Goal: Task Accomplishment & Management: Manage account settings

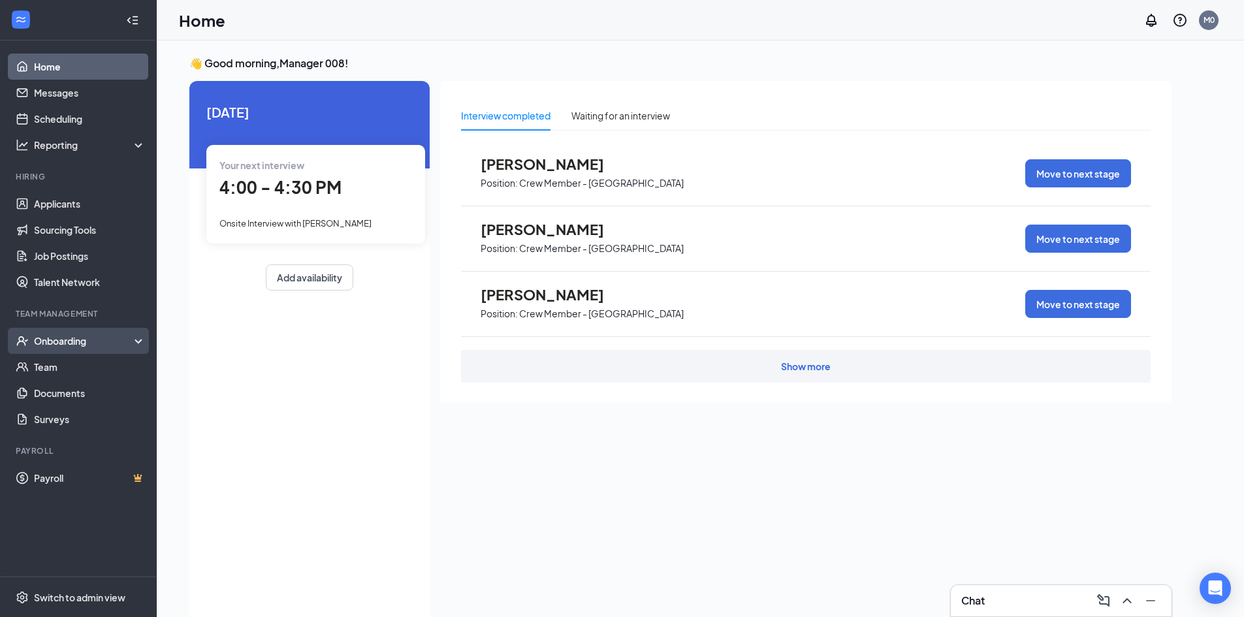
click at [76, 338] on div "Onboarding" at bounding box center [84, 340] width 101 height 13
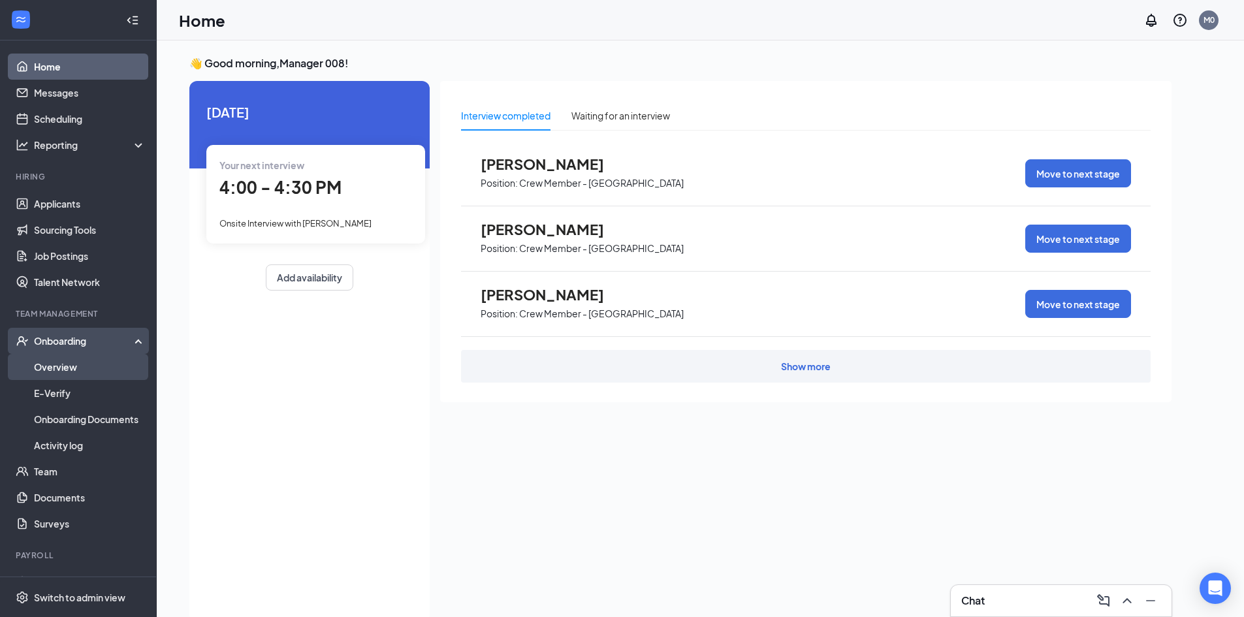
click at [81, 363] on link "Overview" at bounding box center [90, 367] width 112 height 26
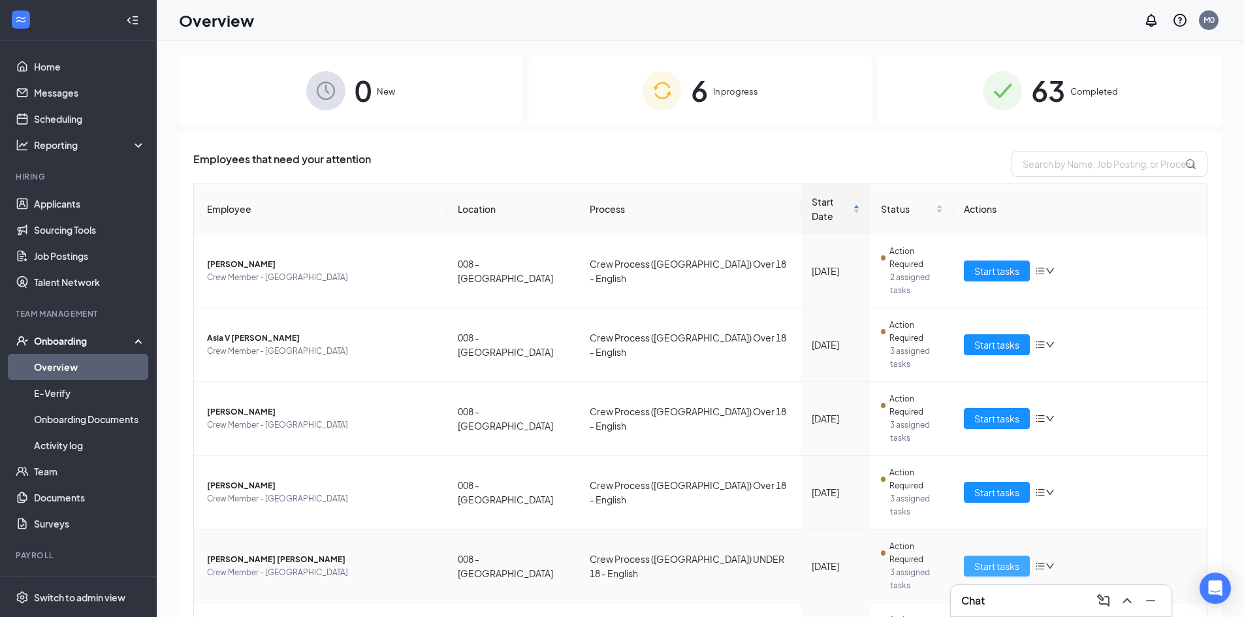
click at [985, 559] on span "Start tasks" at bounding box center [996, 566] width 45 height 14
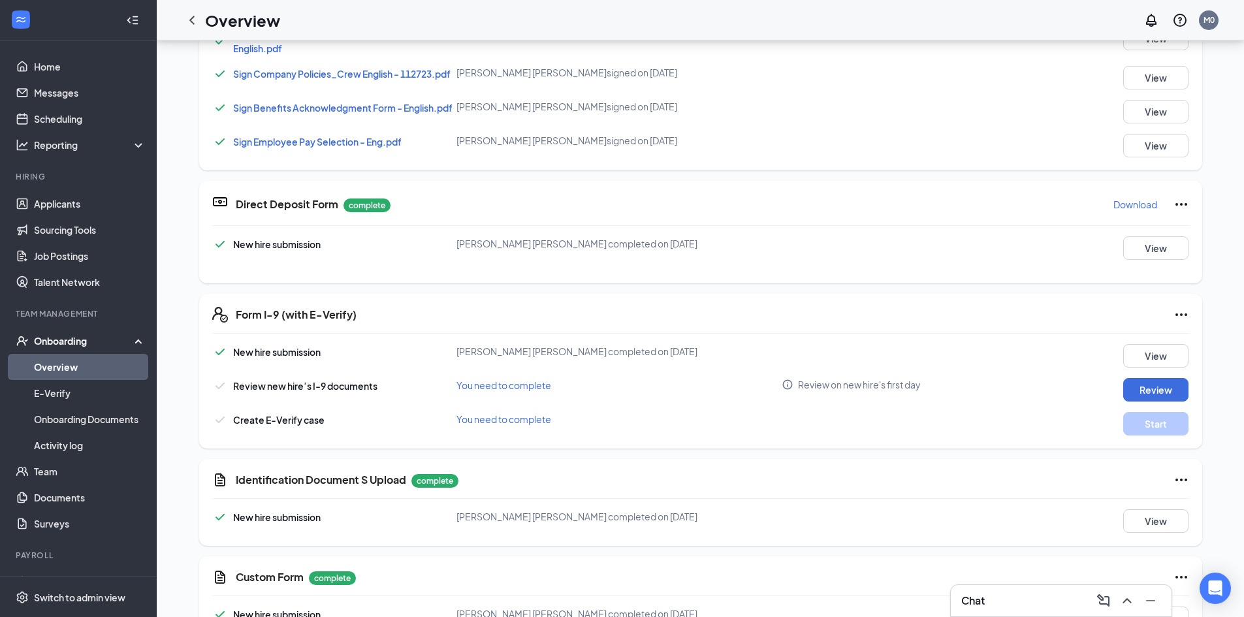
scroll to position [522, 0]
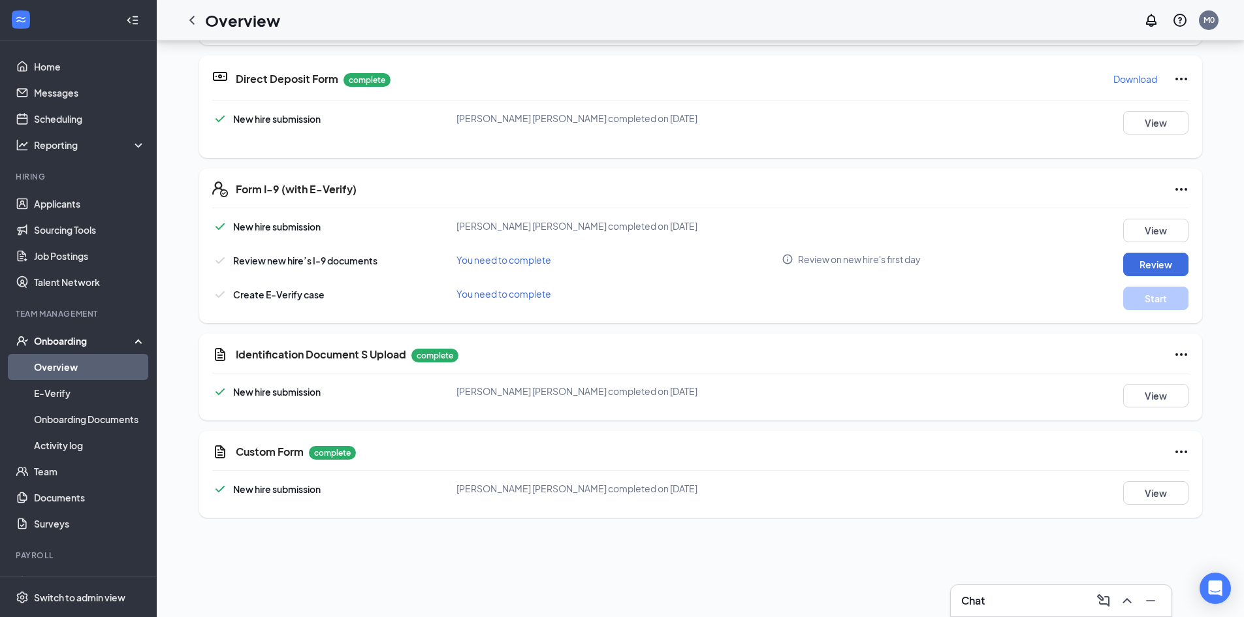
click at [1178, 355] on icon "Ellipses" at bounding box center [1182, 355] width 16 height 16
click at [1195, 380] on span "Restart" at bounding box center [1202, 381] width 31 height 13
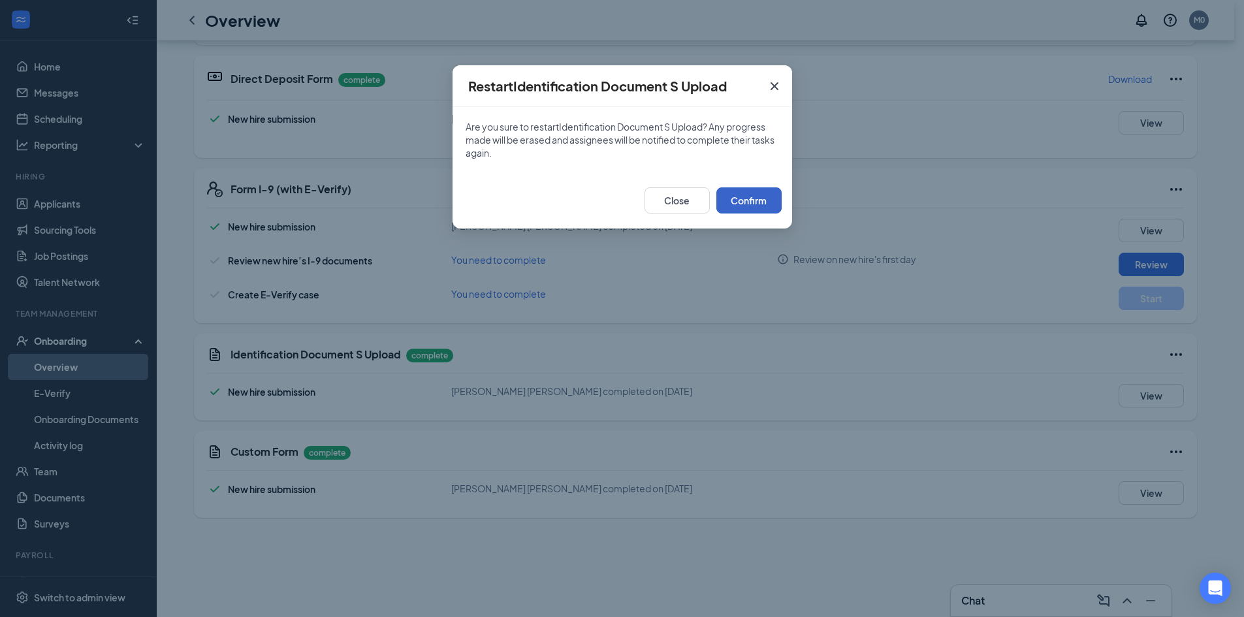
click at [739, 206] on button "Confirm" at bounding box center [748, 200] width 65 height 26
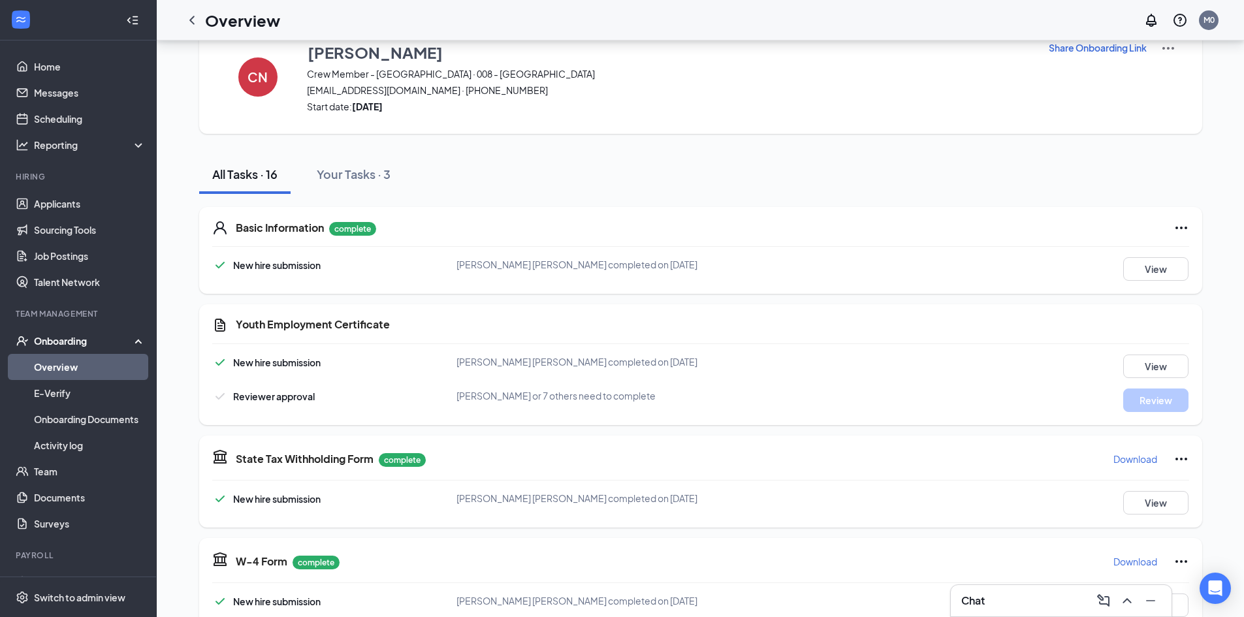
scroll to position [0, 0]
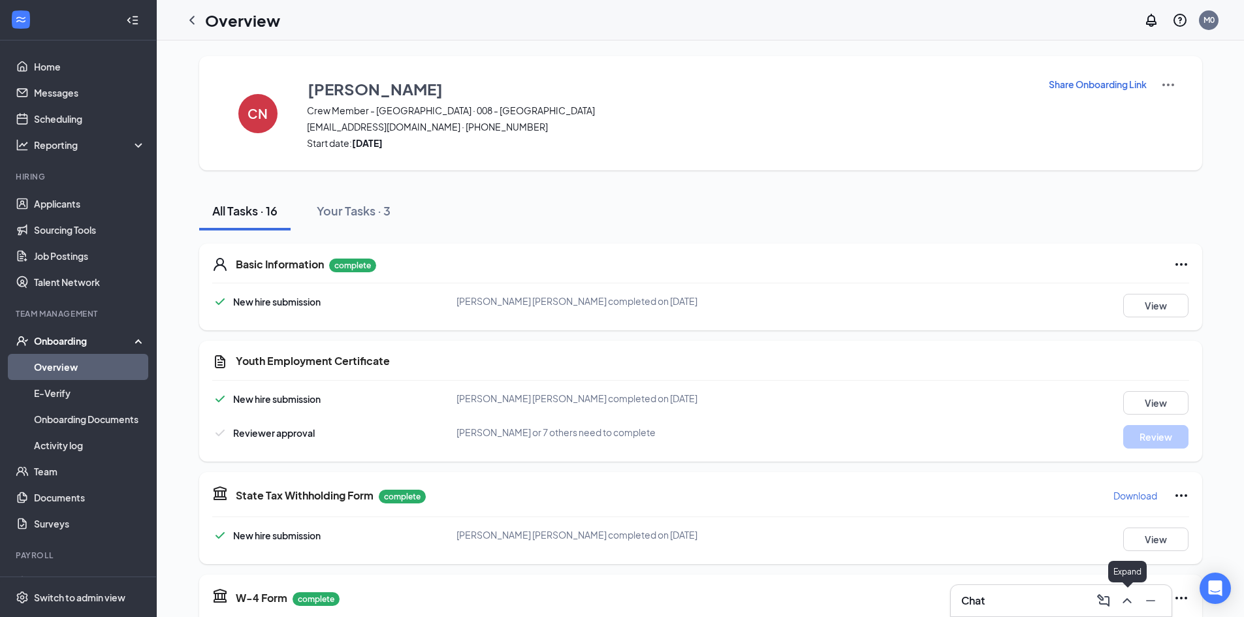
click at [1125, 598] on icon "ChevronUp" at bounding box center [1127, 601] width 16 height 16
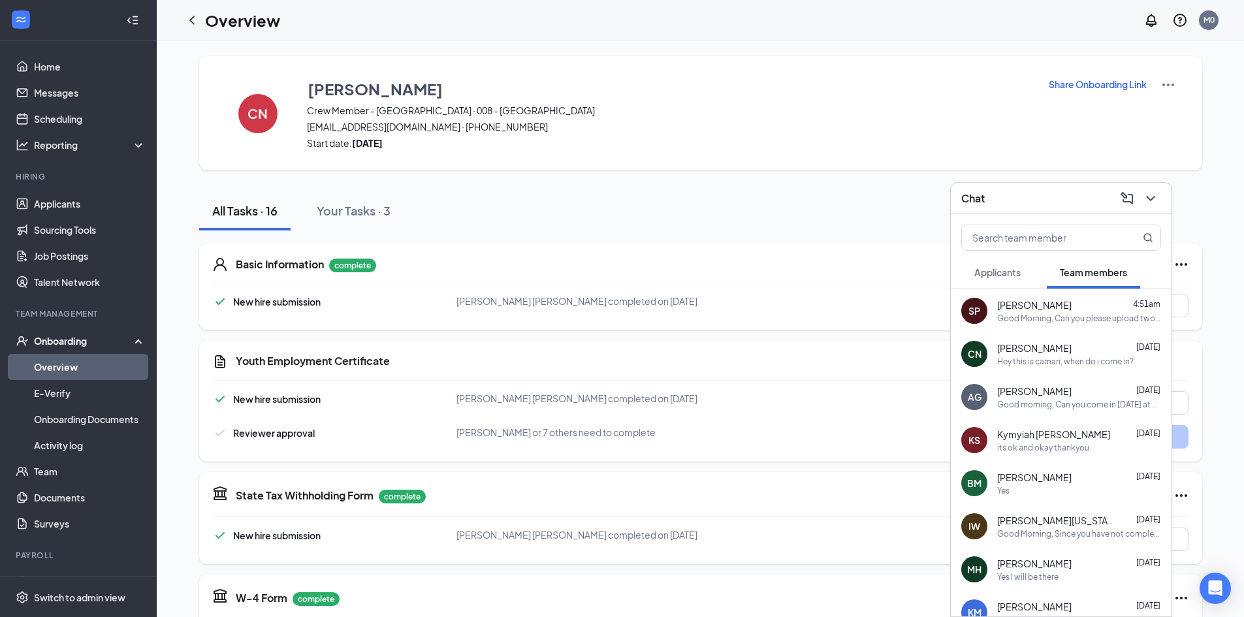
click at [1023, 359] on div "Hey this is camari, when do i come in?" at bounding box center [1065, 361] width 137 height 11
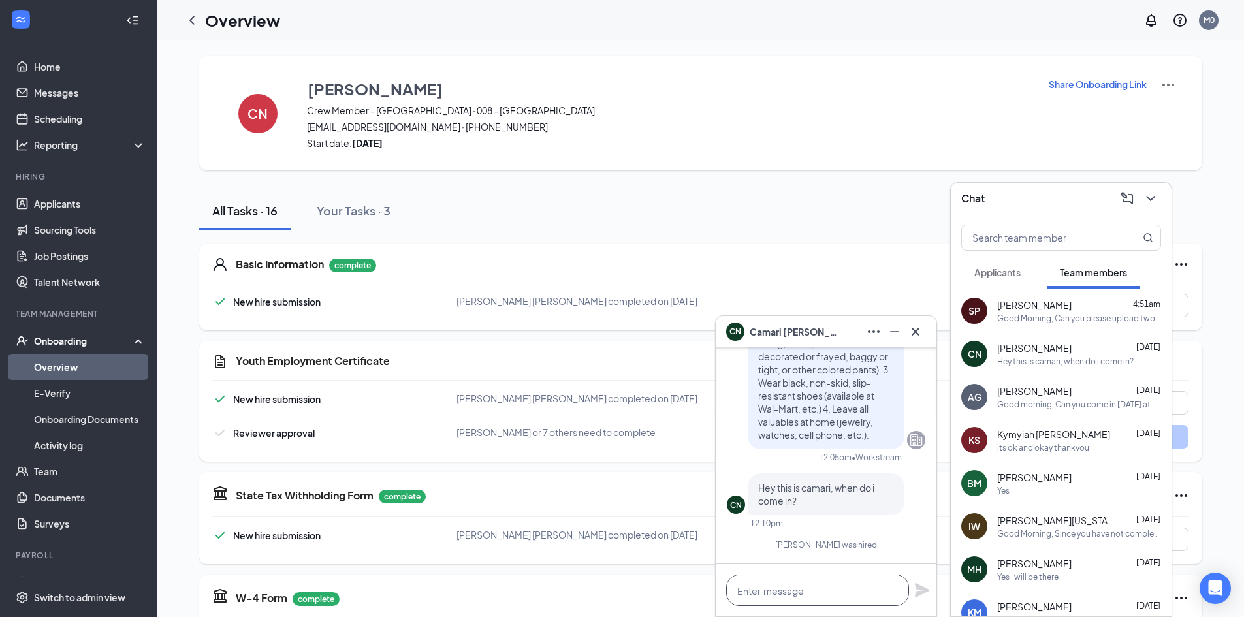
paste textarea "Good Morning, Can you please upload two forms of IDs on the same page/picture. …"
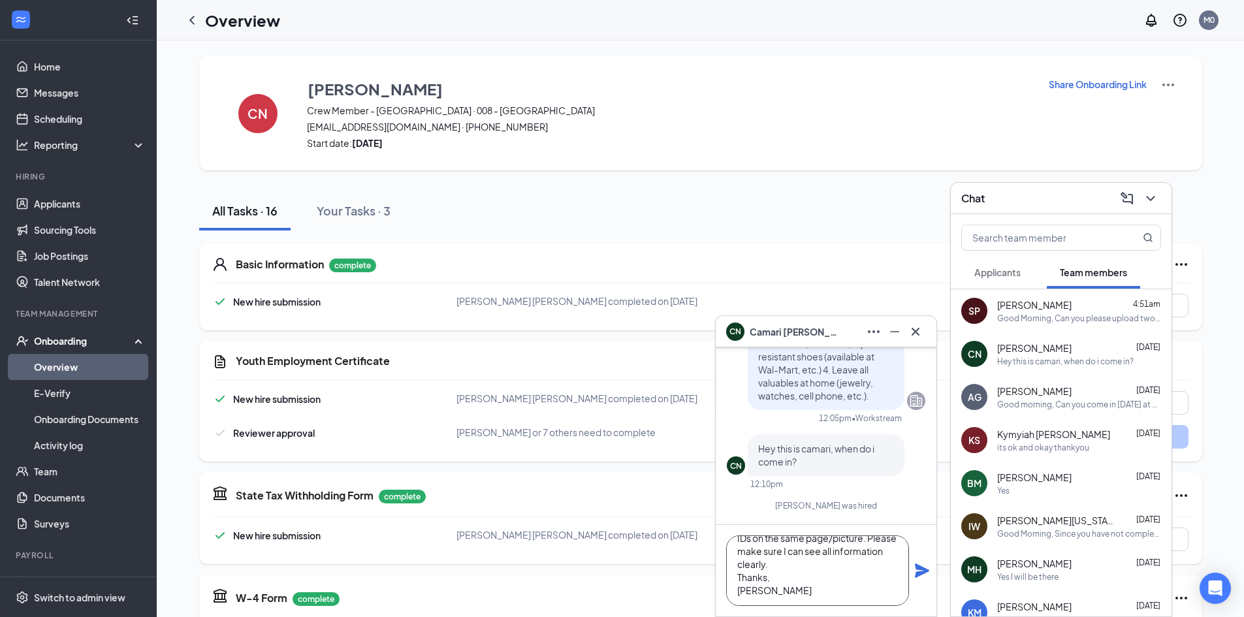
type textarea "Good Morning, Can you please upload two forms of IDs on the same page/picture. …"
click at [921, 573] on icon "Plane" at bounding box center [922, 571] width 14 height 14
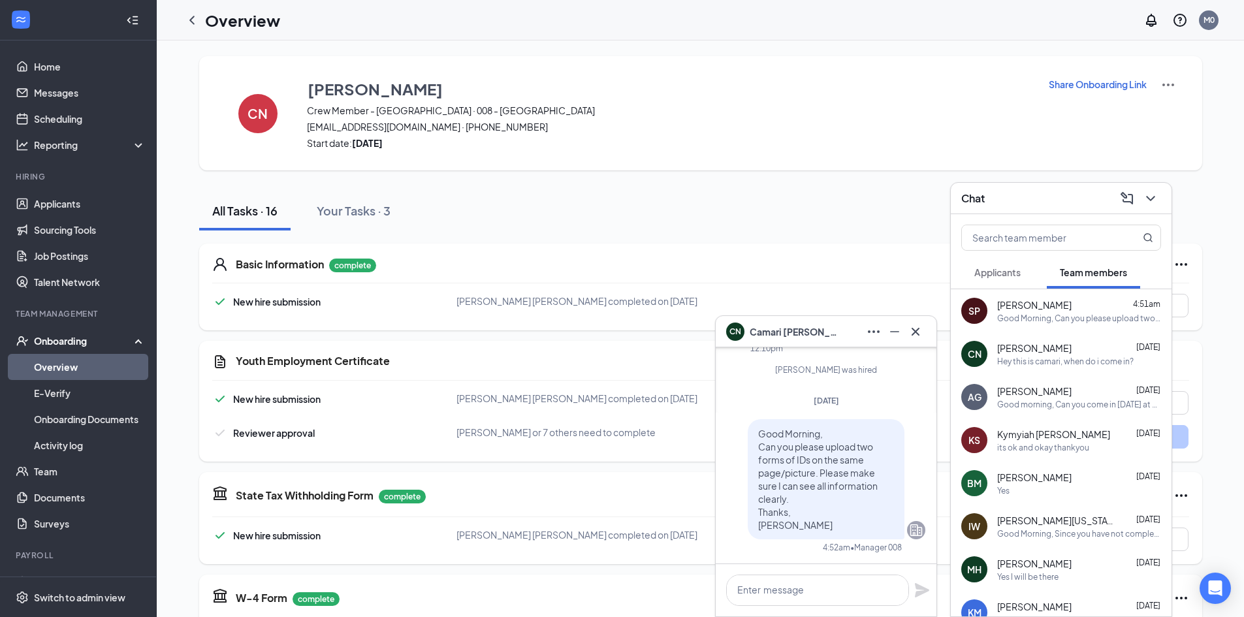
scroll to position [0, 0]
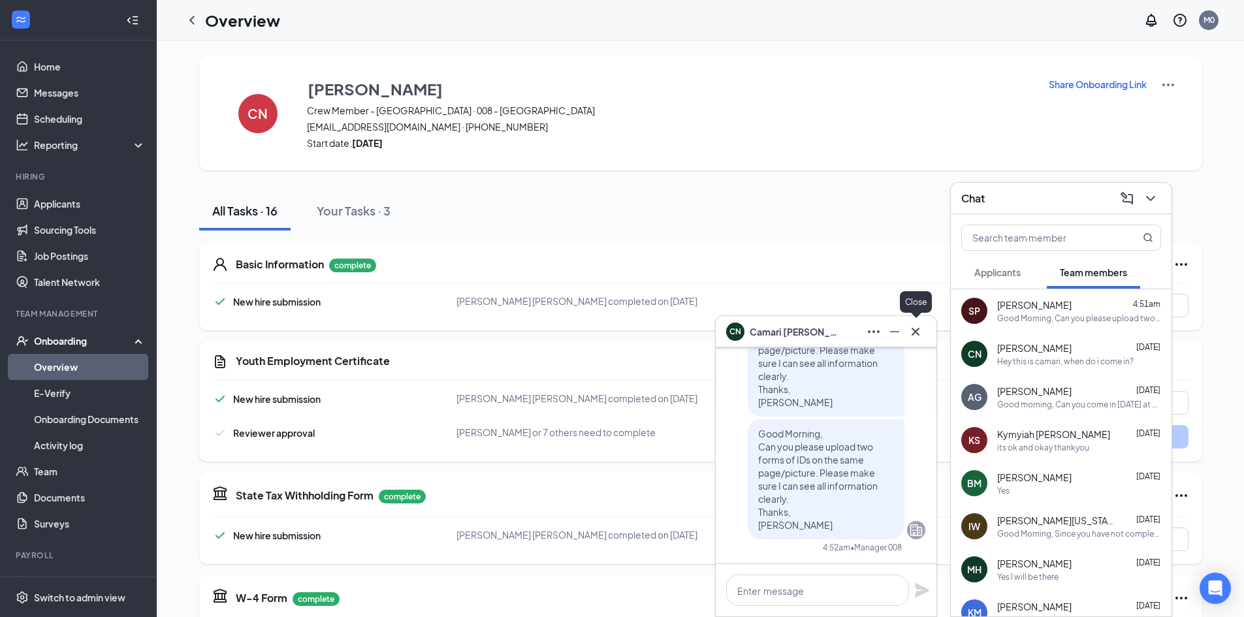
click at [916, 332] on icon "Cross" at bounding box center [916, 331] width 8 height 8
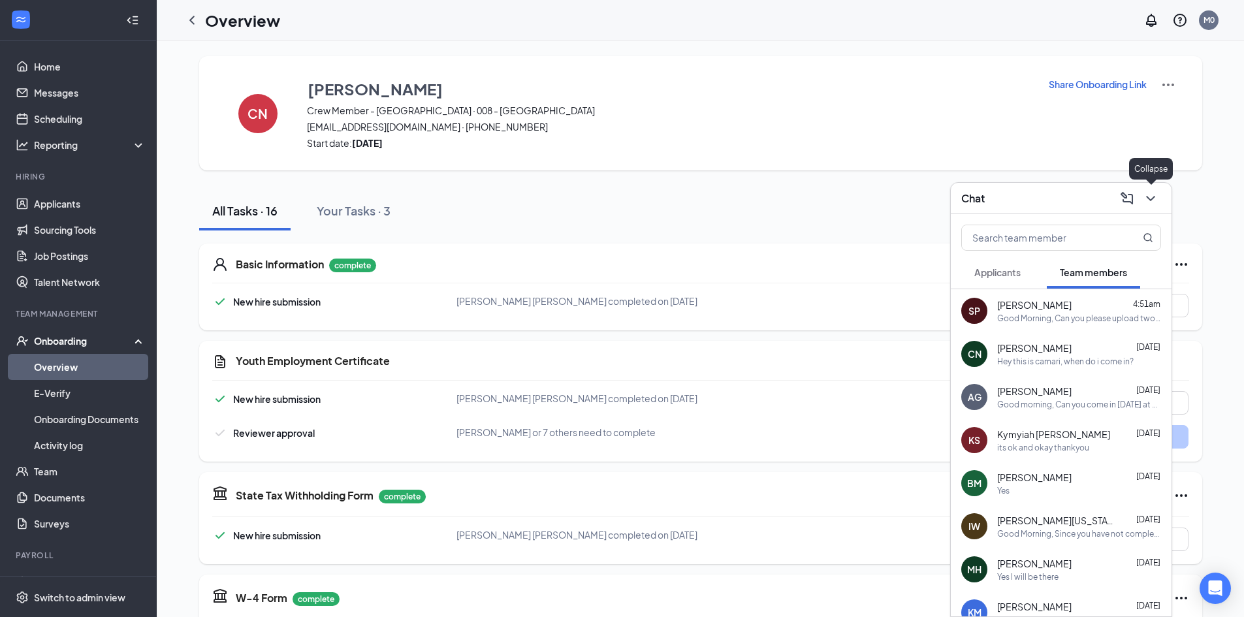
click at [1144, 201] on button at bounding box center [1150, 198] width 21 height 21
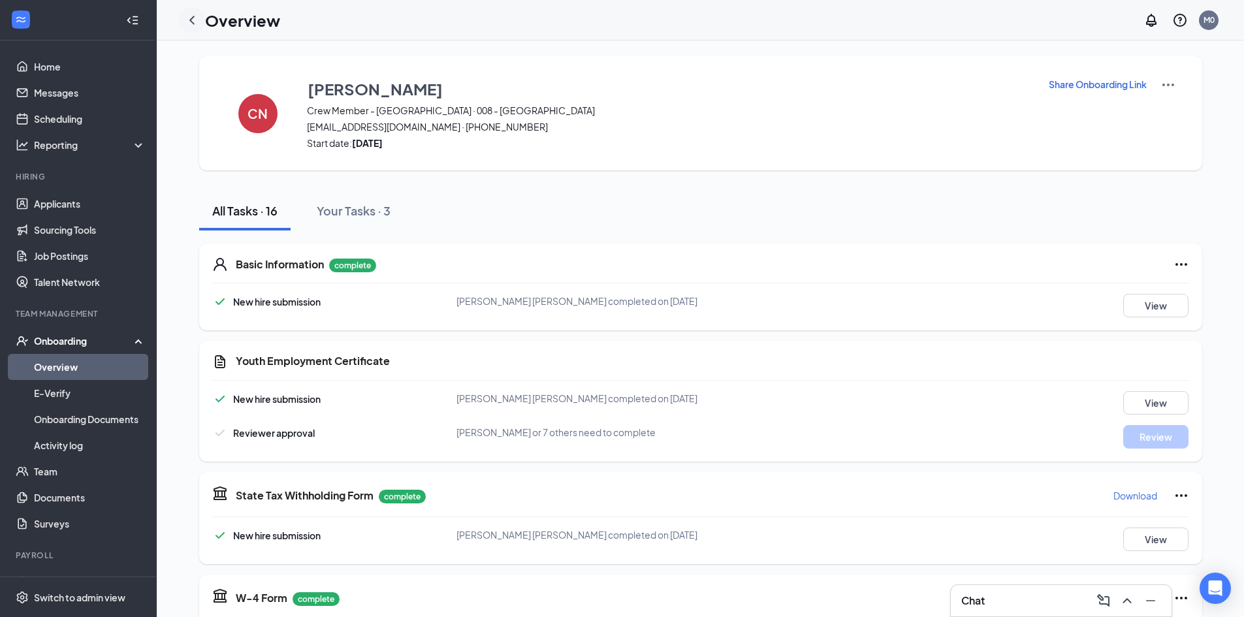
click at [196, 21] on icon "ChevronLeft" at bounding box center [192, 20] width 16 height 16
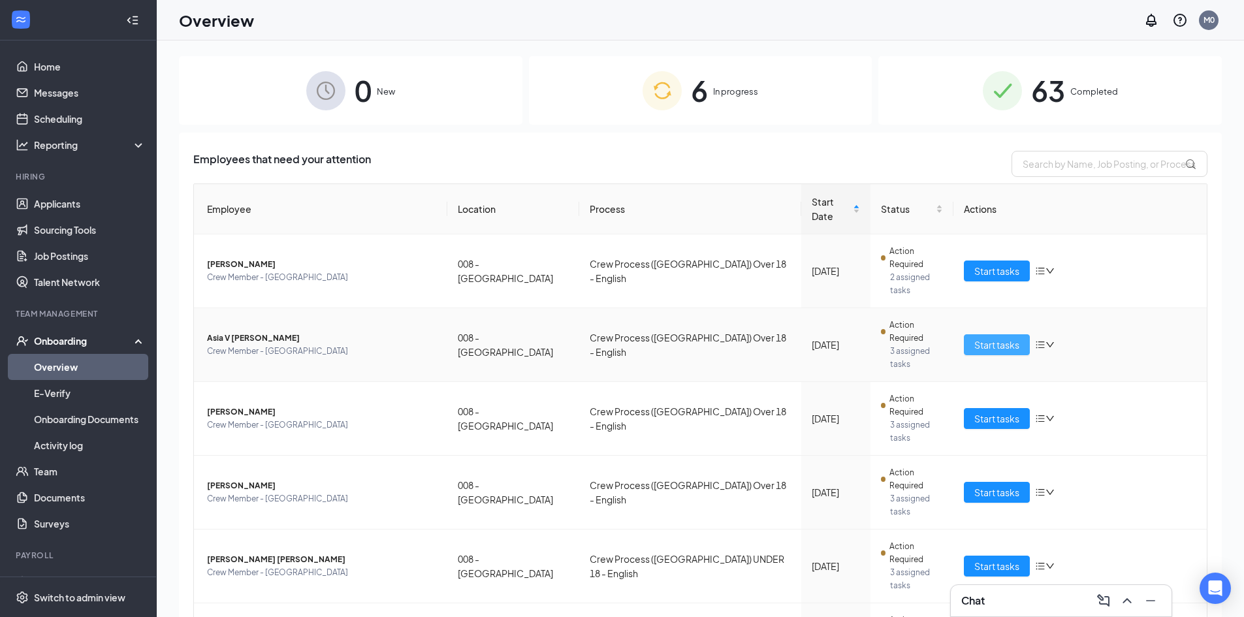
click at [991, 338] on span "Start tasks" at bounding box center [996, 345] width 45 height 14
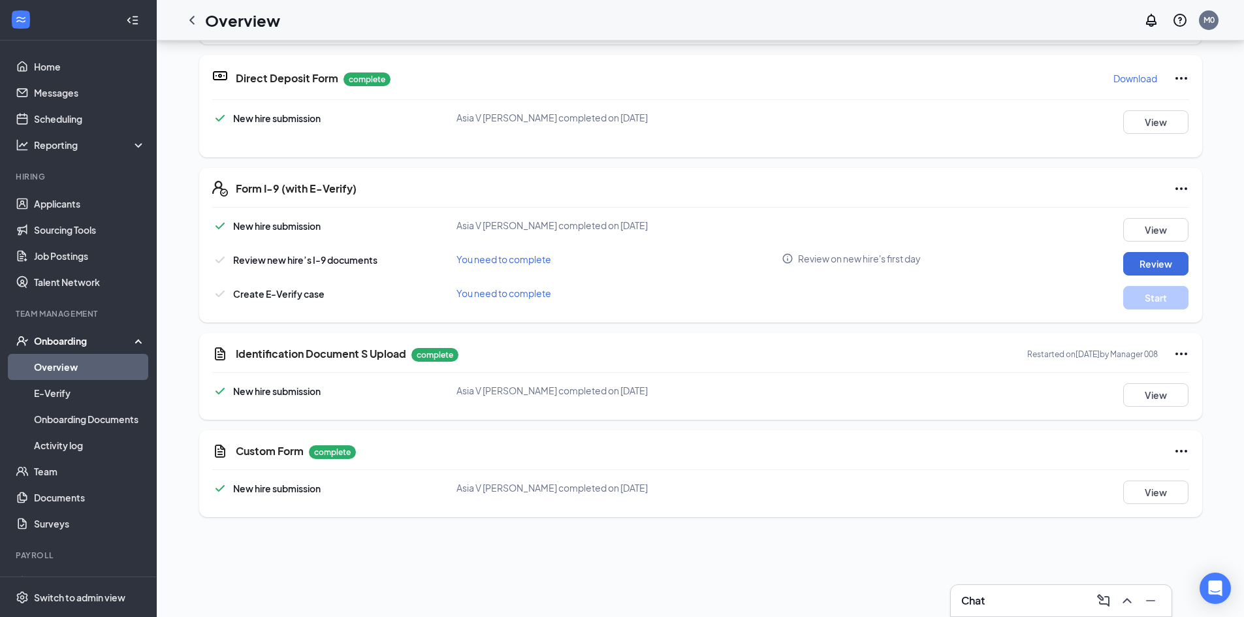
scroll to position [327, 0]
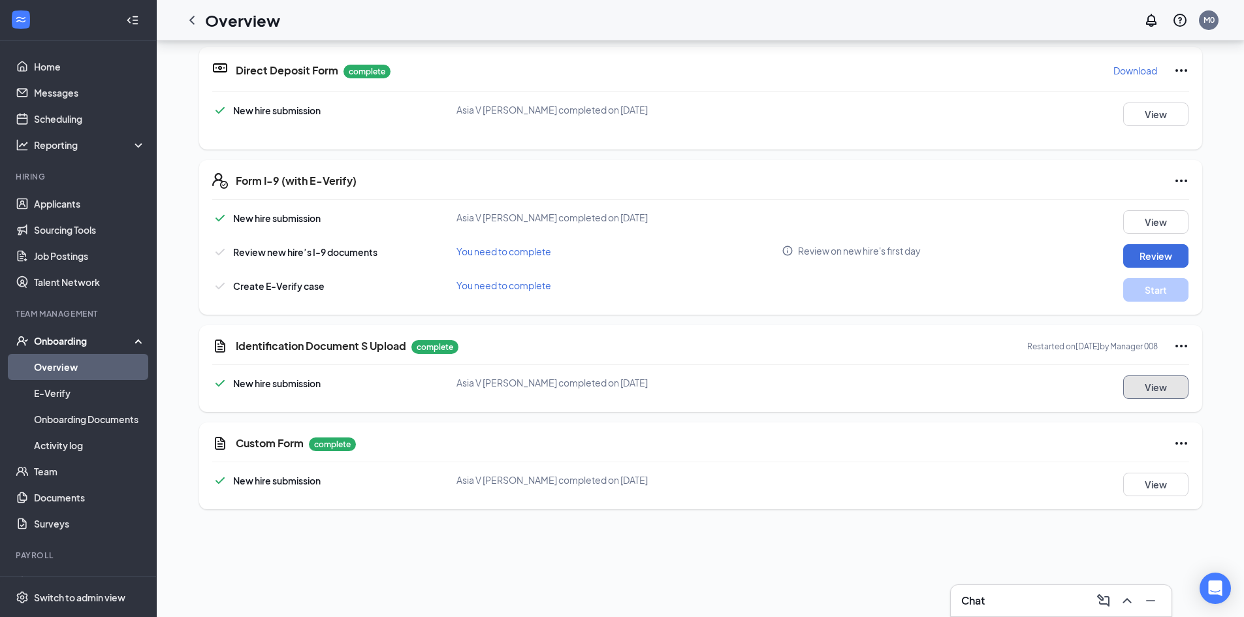
click at [1142, 391] on button "View" at bounding box center [1155, 388] width 65 height 24
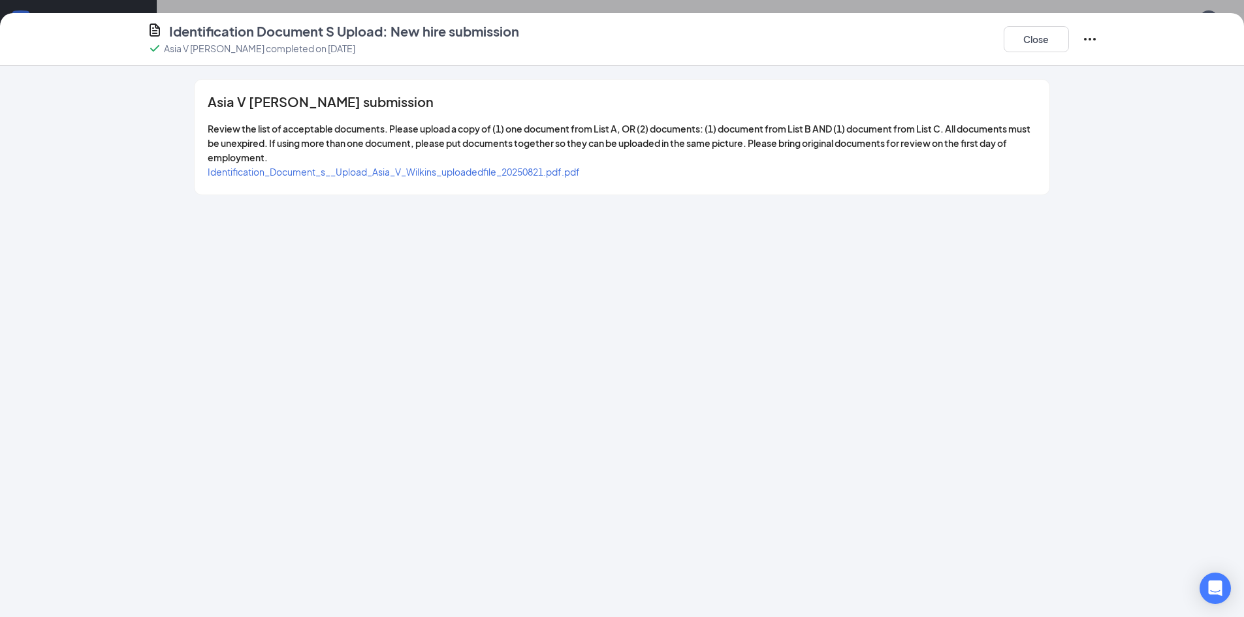
click at [472, 173] on span "Identification_Document_s__Upload_Asia_V_Wilkins_uploadedfile_20250821.pdf.pdf" at bounding box center [394, 172] width 372 height 12
drag, startPoint x: 1093, startPoint y: 35, endPoint x: 1088, endPoint y: 51, distance: 17.1
click at [1092, 37] on icon "Ellipses" at bounding box center [1090, 39] width 16 height 16
click at [1088, 37] on icon "Ellipses" at bounding box center [1090, 39] width 16 height 16
click at [1084, 35] on icon "Ellipses" at bounding box center [1090, 39] width 16 height 16
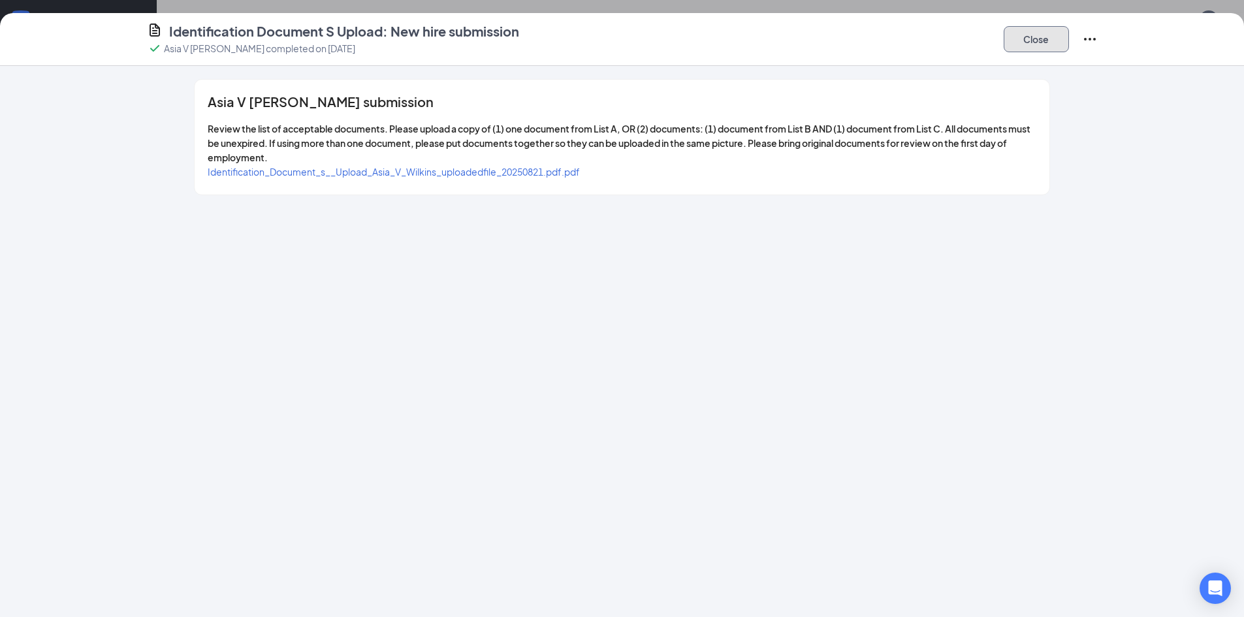
click at [1055, 46] on button "Close" at bounding box center [1036, 39] width 65 height 26
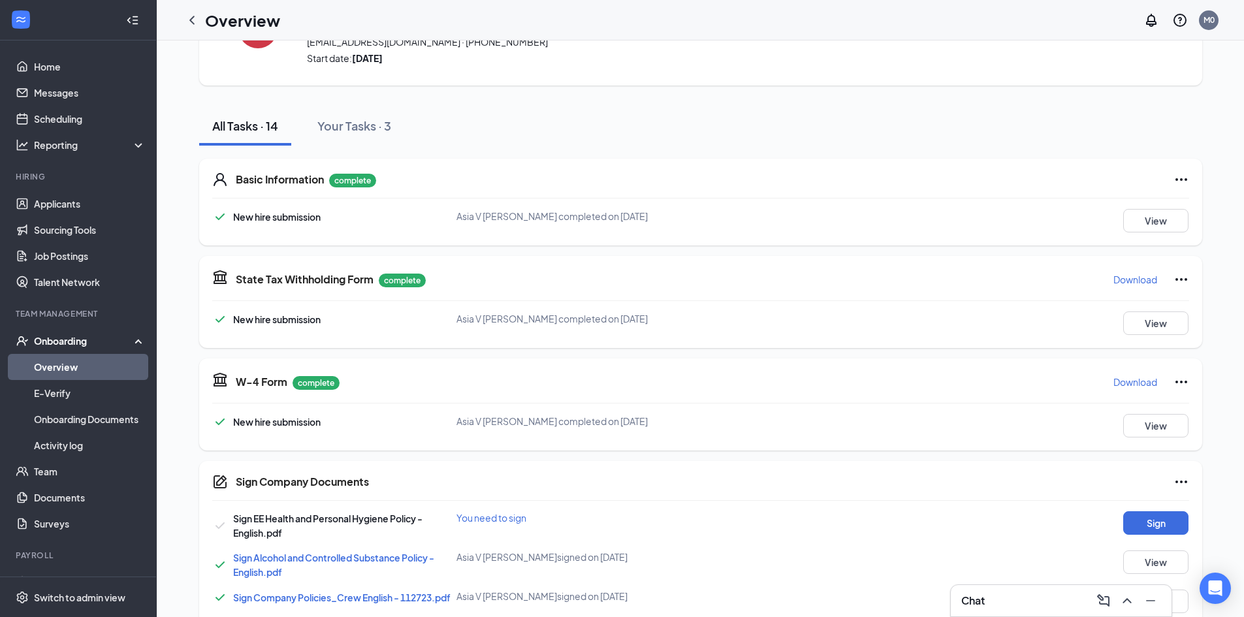
scroll to position [0, 0]
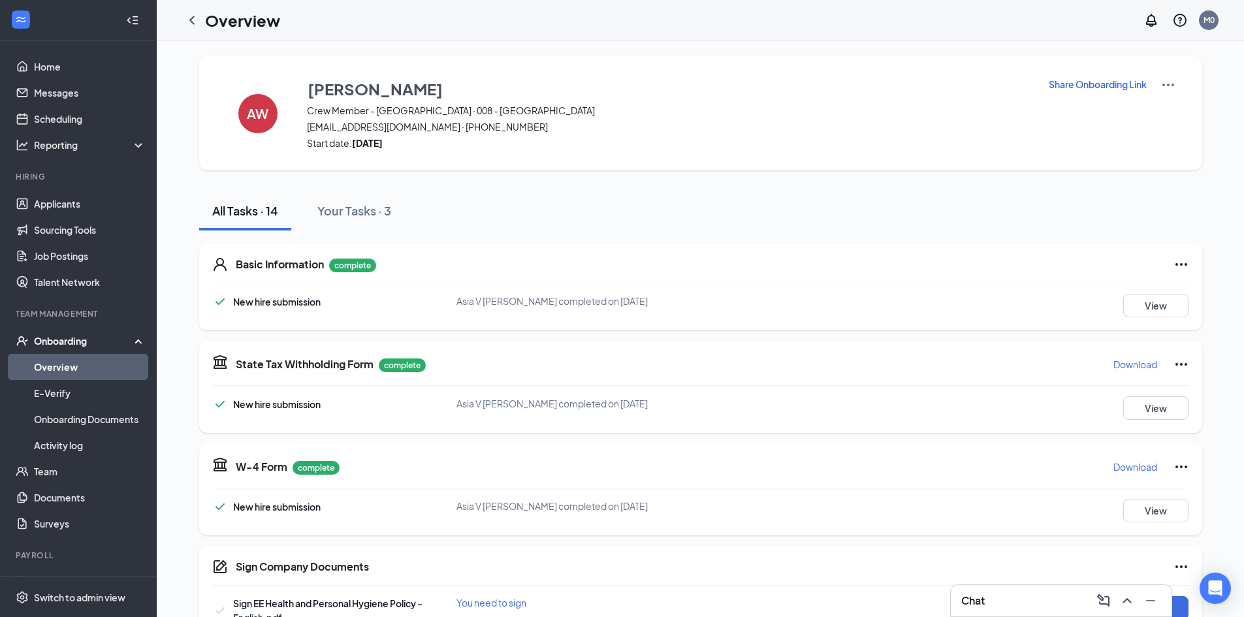
click at [1165, 82] on img at bounding box center [1169, 85] width 16 height 16
drag, startPoint x: 191, startPoint y: 19, endPoint x: 234, endPoint y: 29, distance: 44.4
click at [191, 19] on icon "ChevronLeft" at bounding box center [191, 20] width 5 height 8
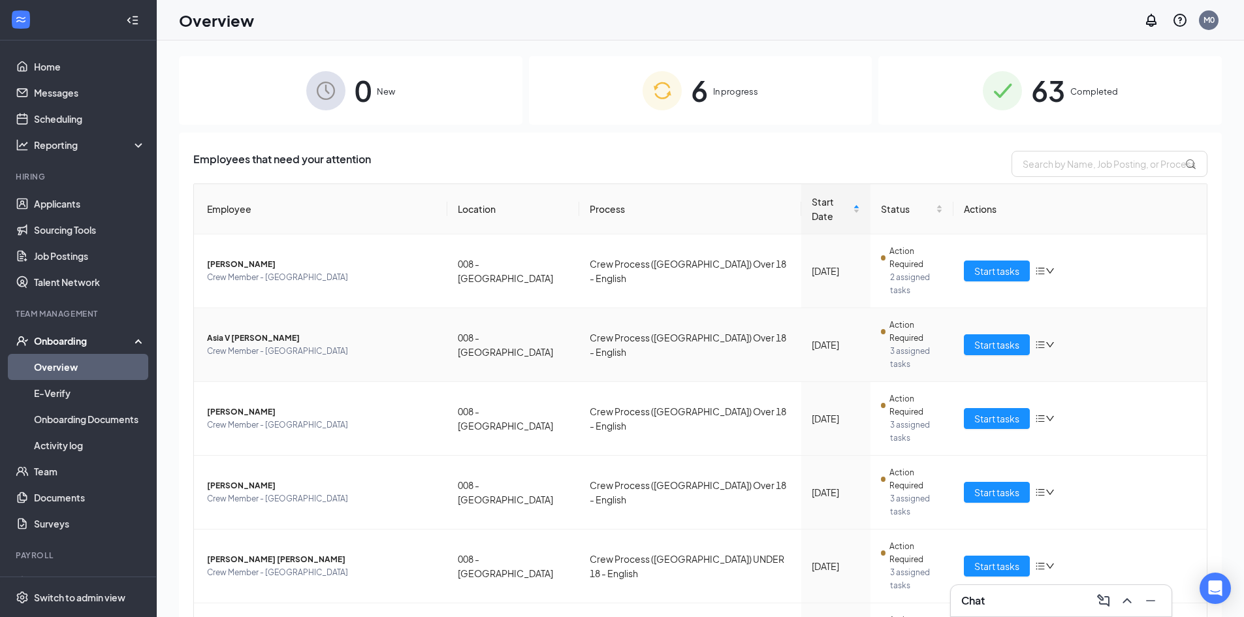
click at [1039, 340] on icon "bars" at bounding box center [1040, 345] width 10 height 10
click at [1074, 373] on div "Remove from onboarding" at bounding box center [1114, 376] width 141 height 13
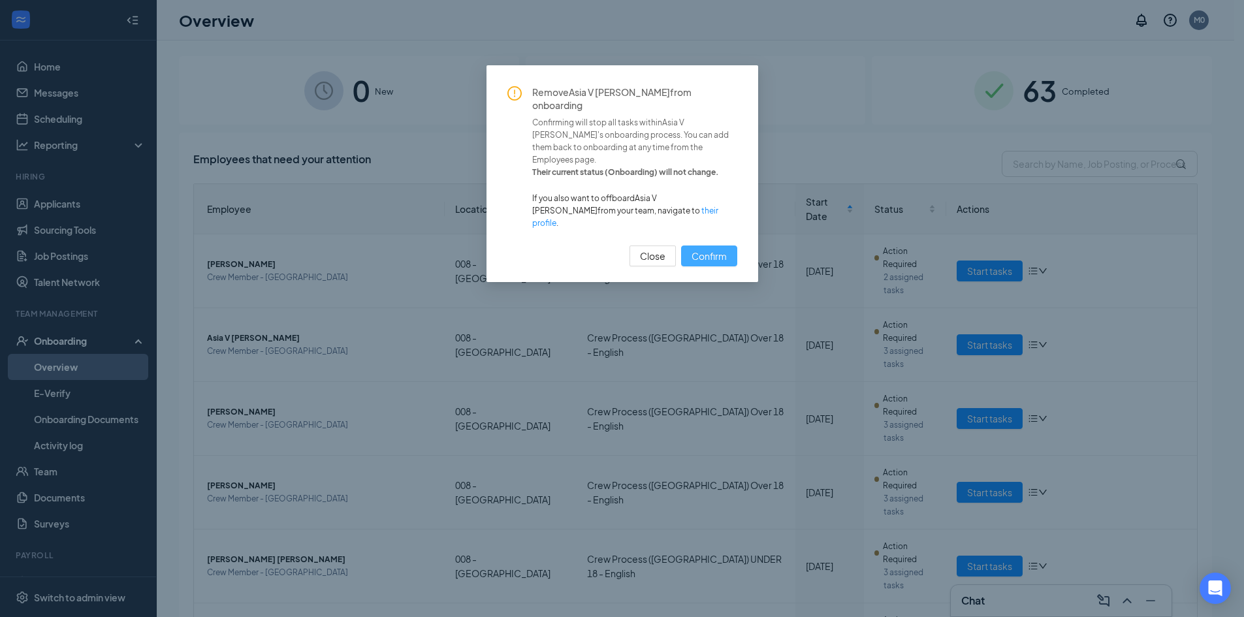
click at [703, 249] on span "Confirm" at bounding box center [709, 256] width 35 height 14
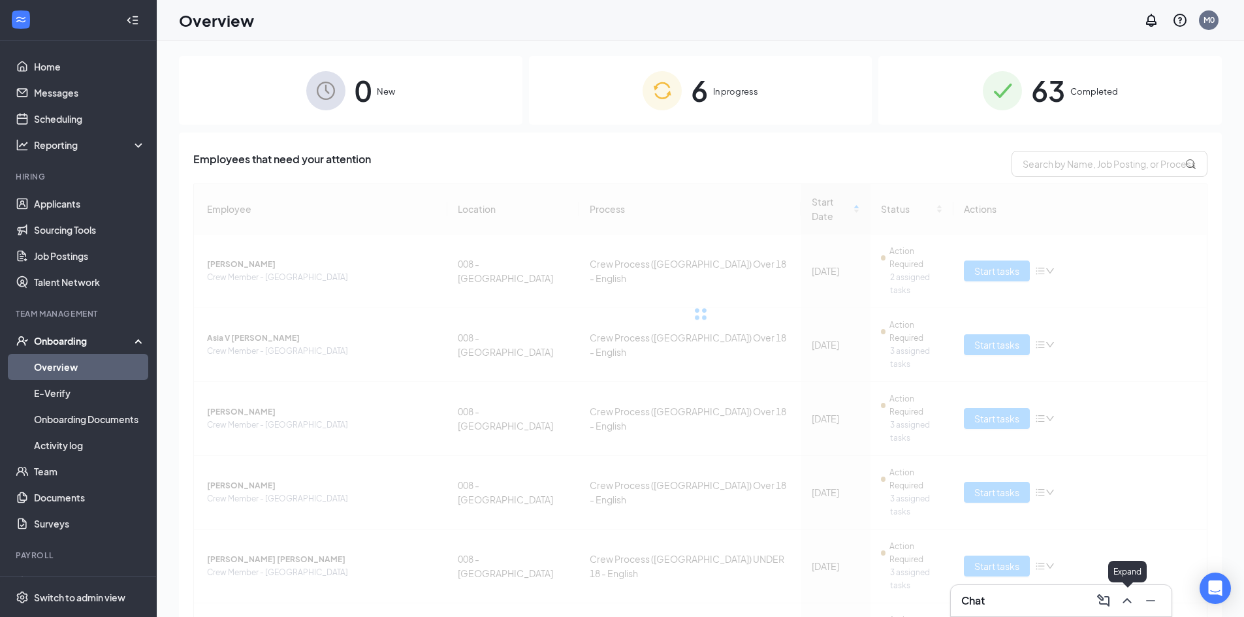
click at [1127, 602] on icon "ChevronUp" at bounding box center [1127, 601] width 16 height 16
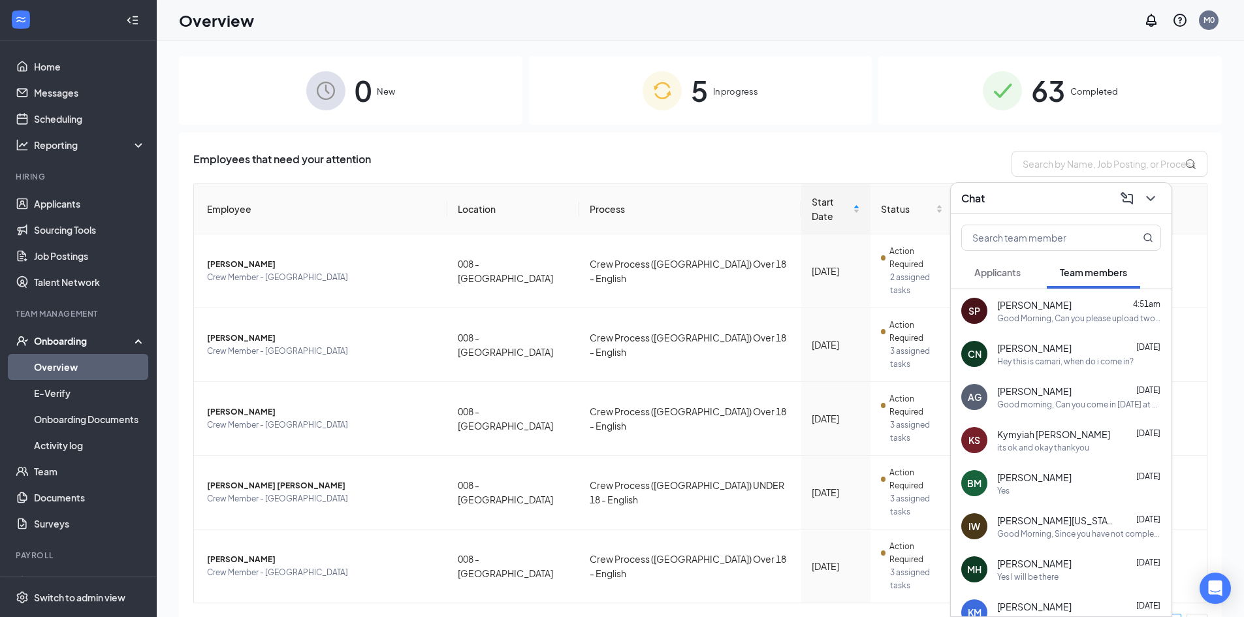
click at [1052, 524] on span "[PERSON_NAME][US_STATE]" at bounding box center [1056, 520] width 118 height 13
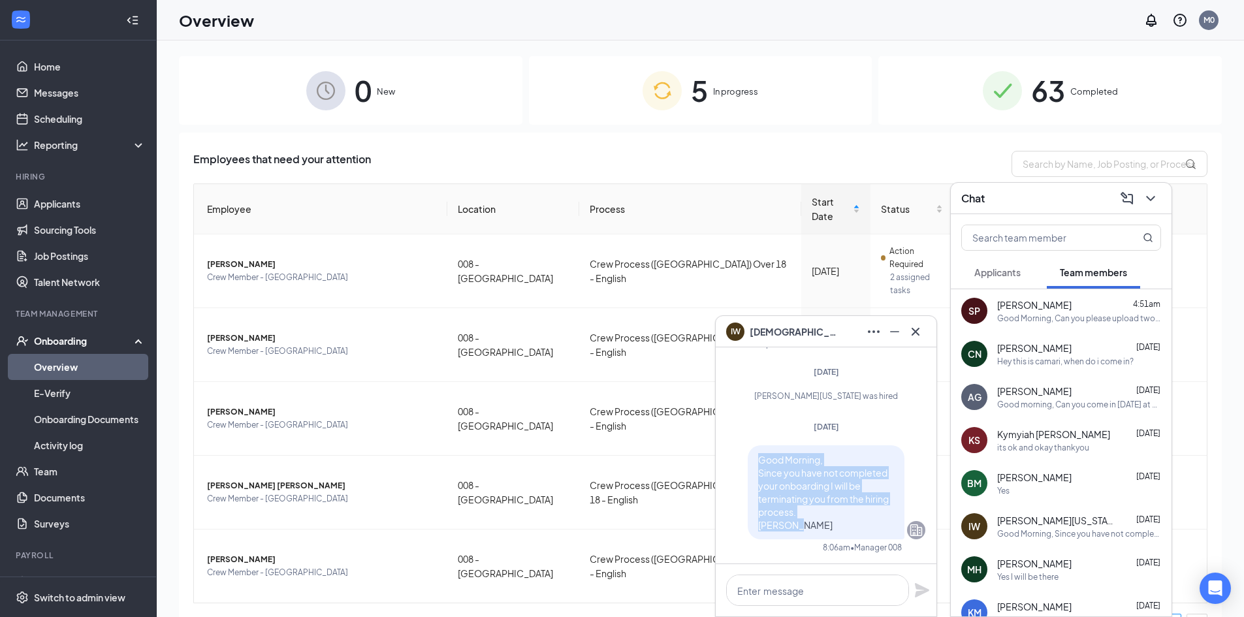
drag, startPoint x: 748, startPoint y: 458, endPoint x: 860, endPoint y: 532, distance: 133.5
click at [860, 532] on div "Good Morning, Since you have not completed your onboarding I will be terminatin…" at bounding box center [826, 492] width 157 height 94
copy span "Good Morning, Since you have not completed your onboarding I will be terminatin…"
click at [916, 333] on icon "Cross" at bounding box center [916, 332] width 16 height 16
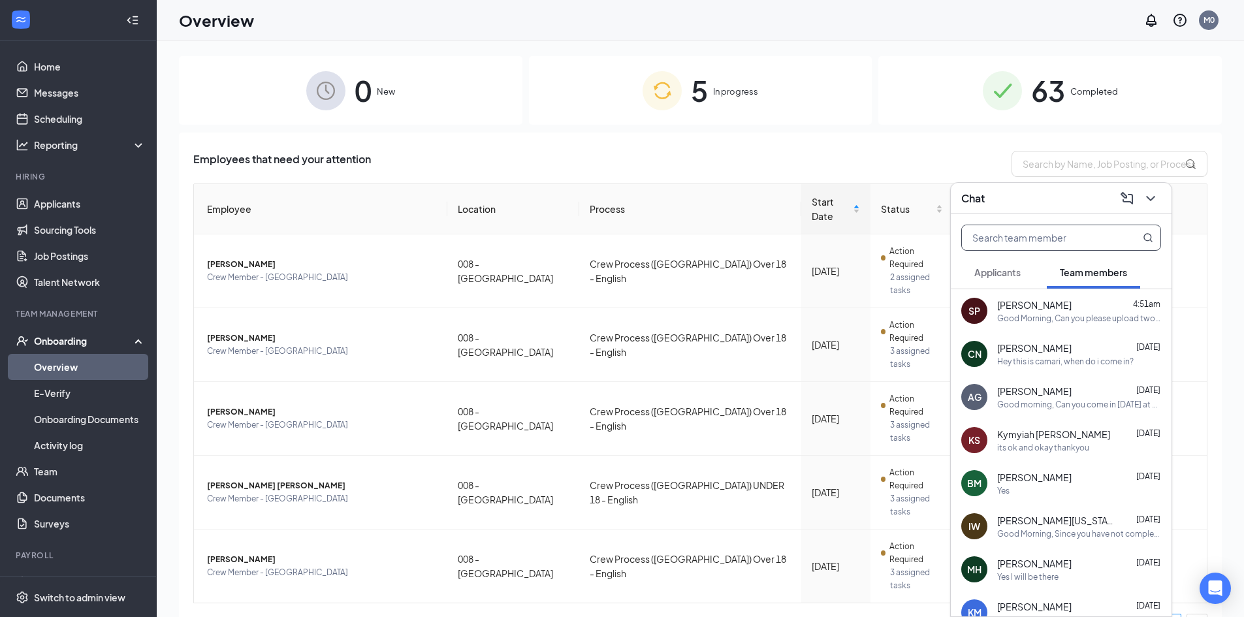
click at [980, 246] on input "text" at bounding box center [1039, 237] width 155 height 25
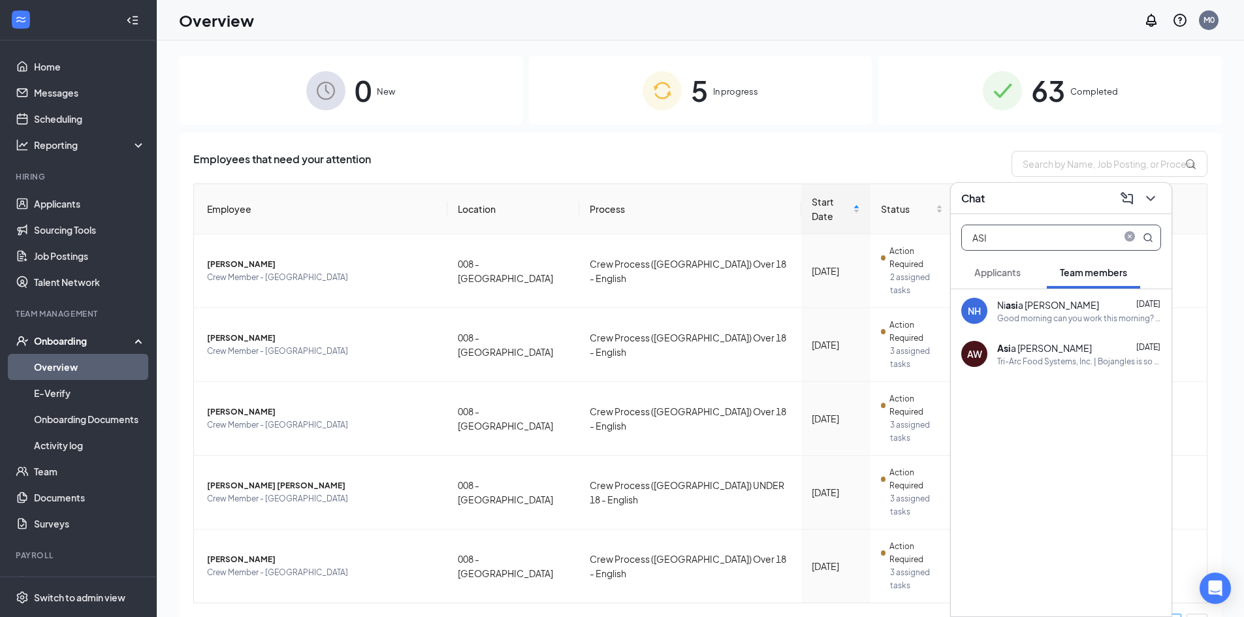
type input "ASI"
click at [1035, 361] on div "Tri-Arc Food Systems, Inc. | Bojangles is so excited for you to join our team! …" at bounding box center [1079, 361] width 164 height 11
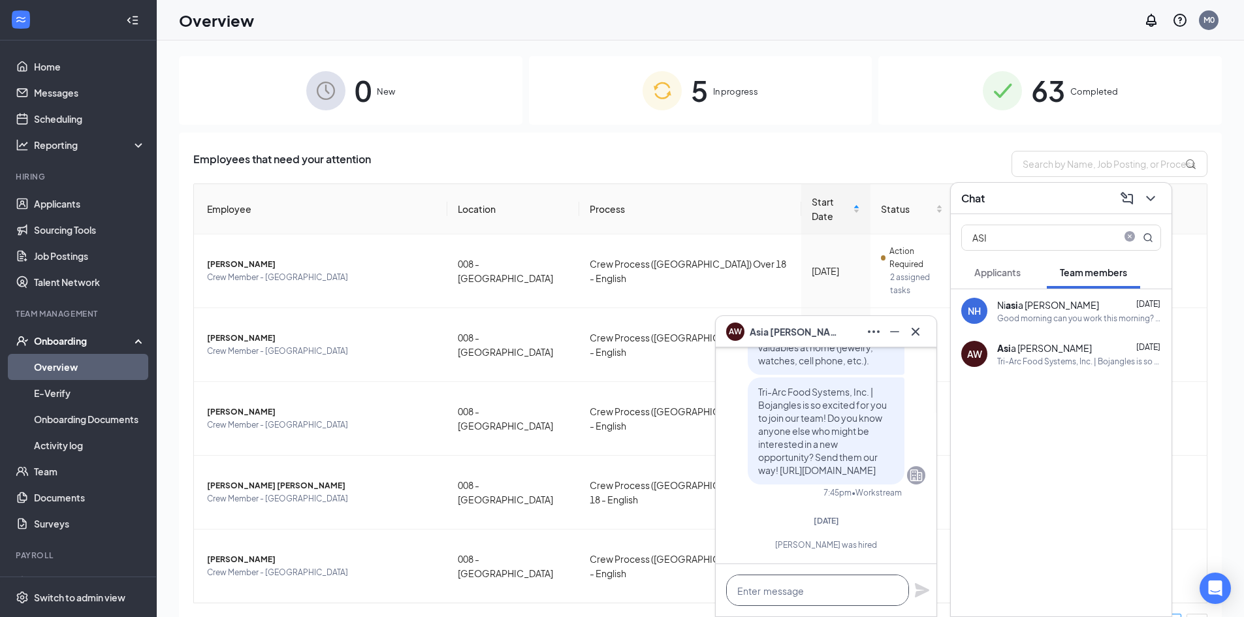
click at [770, 594] on textarea at bounding box center [817, 590] width 183 height 31
paste textarea "Good Morning, Since you have not completed your onboarding I will be terminatin…"
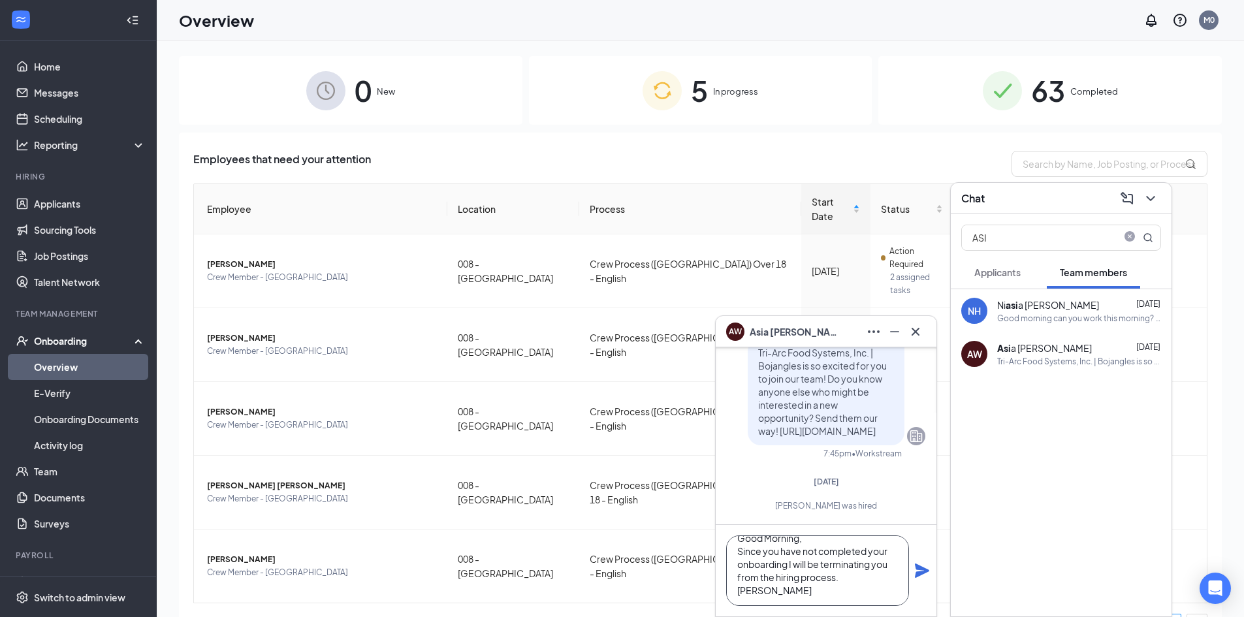
type textarea "Good Morning, Since you have not completed your onboarding I will be terminatin…"
click at [922, 572] on icon "Plane" at bounding box center [922, 571] width 14 height 14
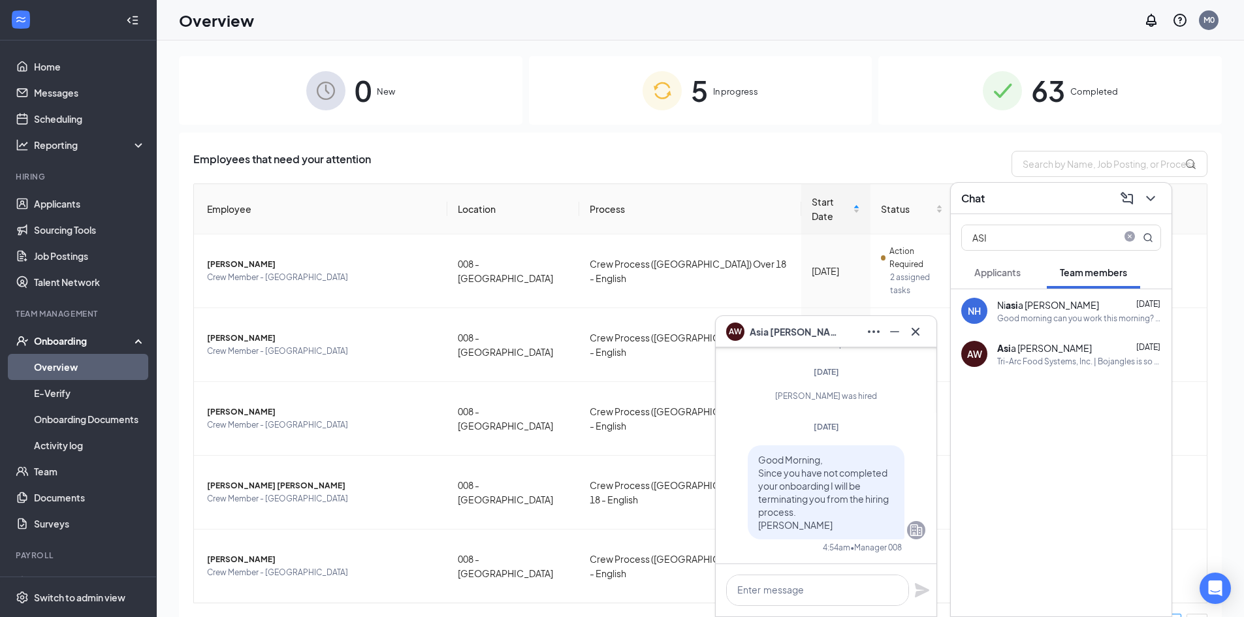
scroll to position [0, 0]
click at [912, 326] on icon "Cross" at bounding box center [916, 332] width 16 height 16
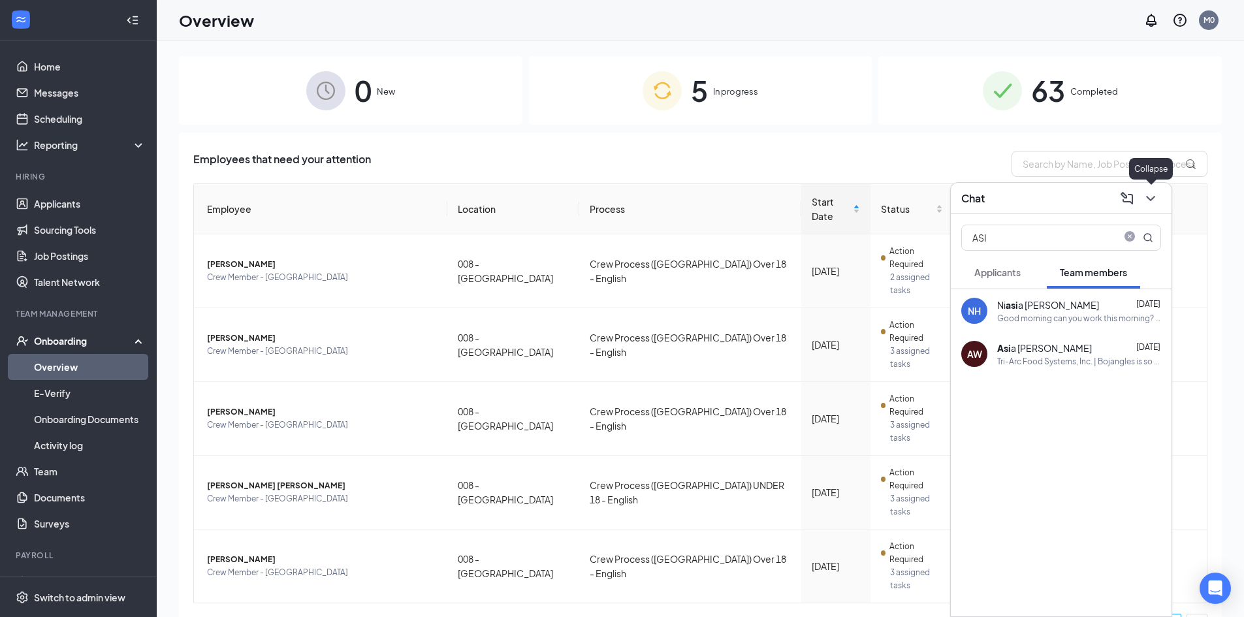
click at [1155, 198] on icon "ChevronDown" at bounding box center [1151, 199] width 16 height 16
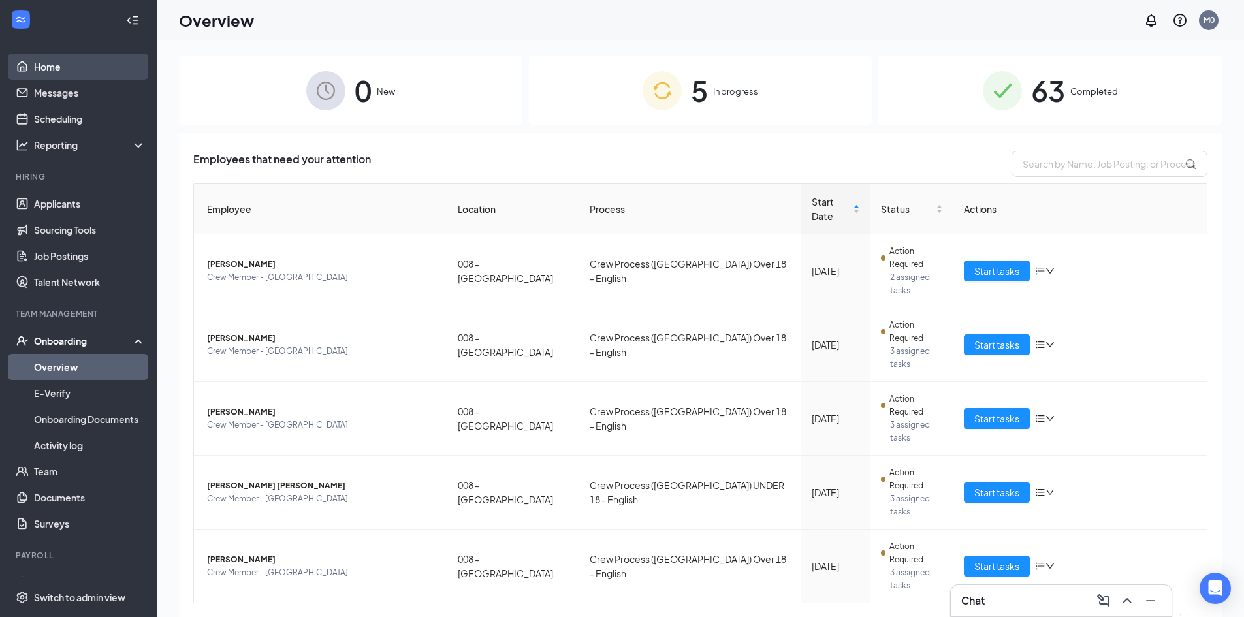
click at [71, 63] on link "Home" at bounding box center [90, 67] width 112 height 26
